Goal: Information Seeking & Learning: Find specific page/section

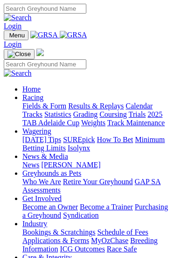
scroll to position [177, 0]
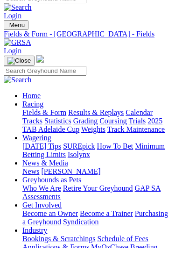
scroll to position [10, 0]
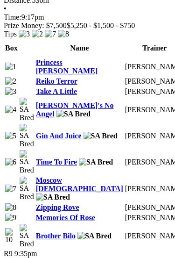
scroll to position [2299, 0]
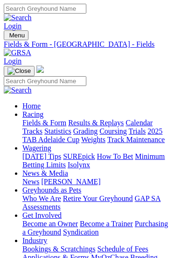
scroll to position [24, 0]
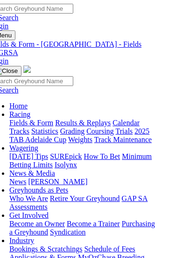
type input "[DATE]"
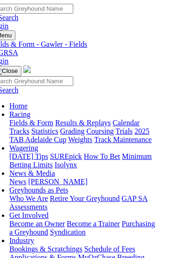
type input "[DATE]"
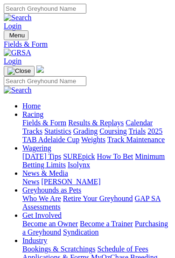
type input "[DATE]"
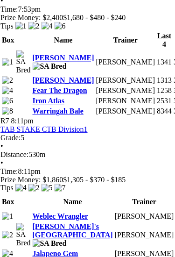
scroll to position [1815, 4]
